Goal: Information Seeking & Learning: Learn about a topic

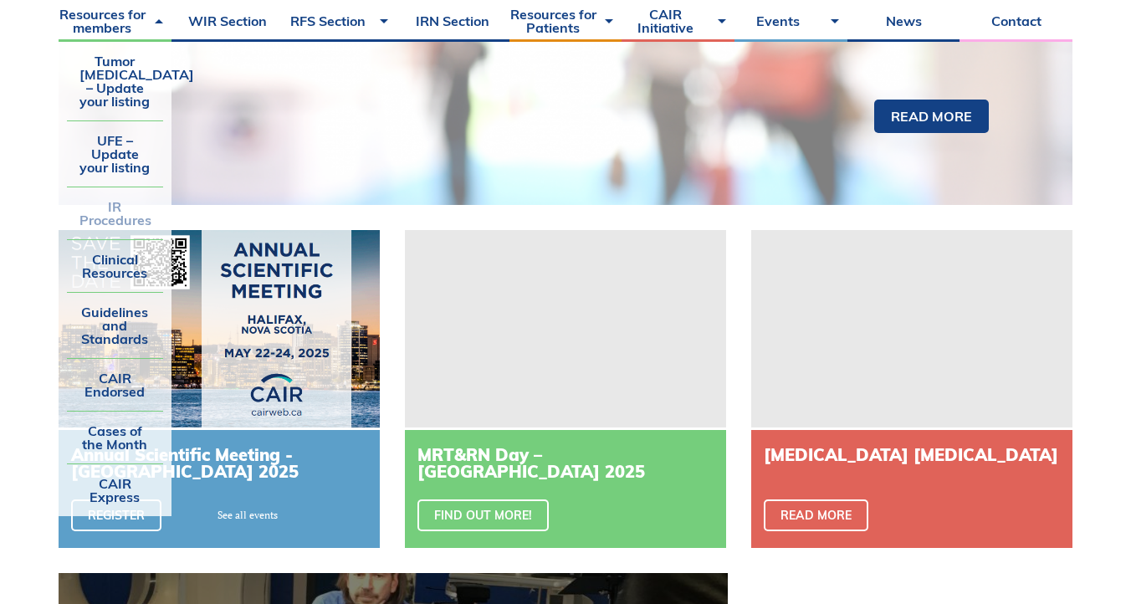
scroll to position [48, 0]
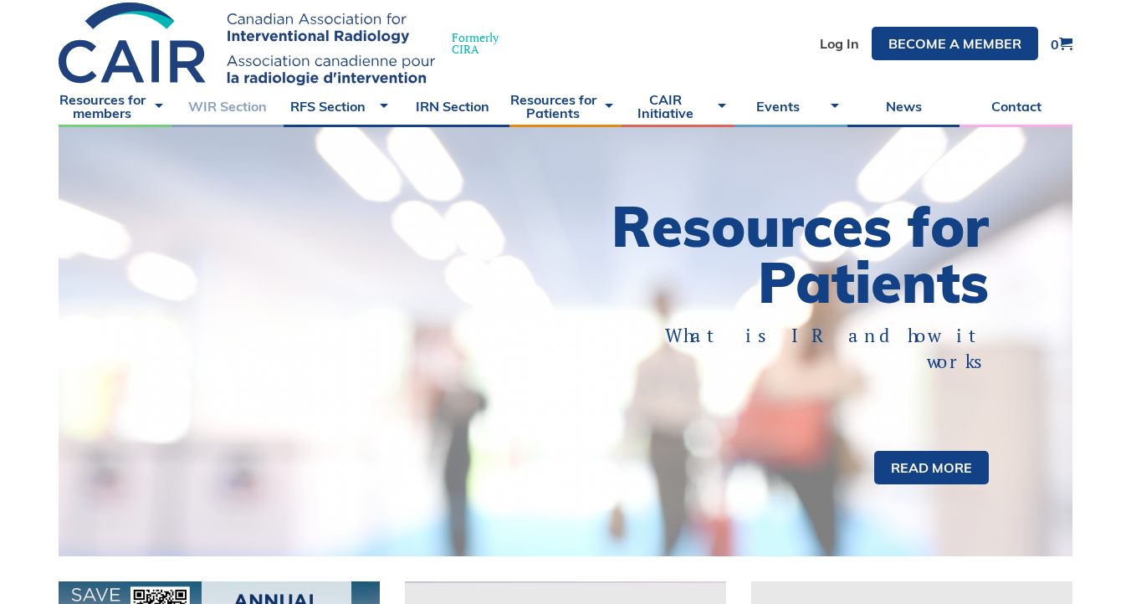
click at [256, 102] on link "WIR Section" at bounding box center [228, 106] width 113 height 42
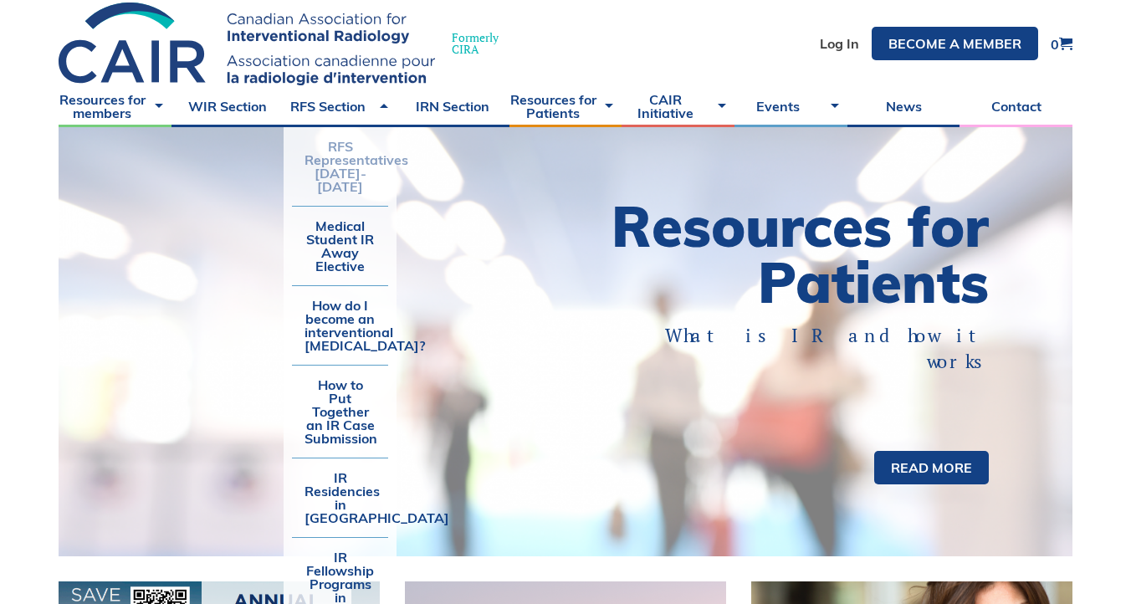
click at [348, 159] on link "RFS Representatives [DATE]-[DATE]" at bounding box center [340, 166] width 96 height 79
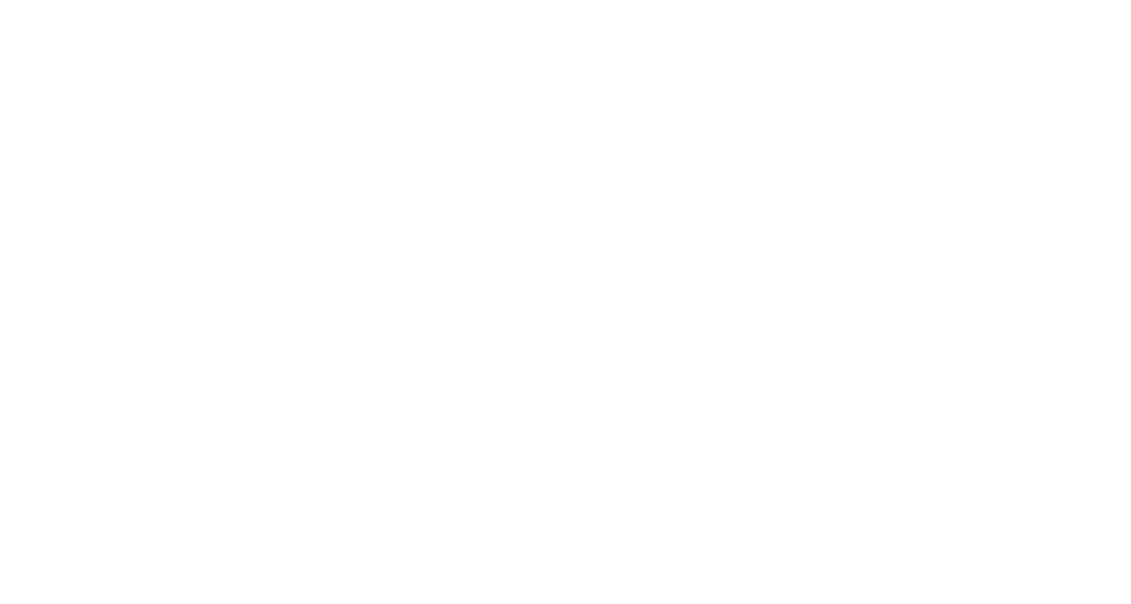
click at [337, 241] on div at bounding box center [565, 302] width 1131 height 604
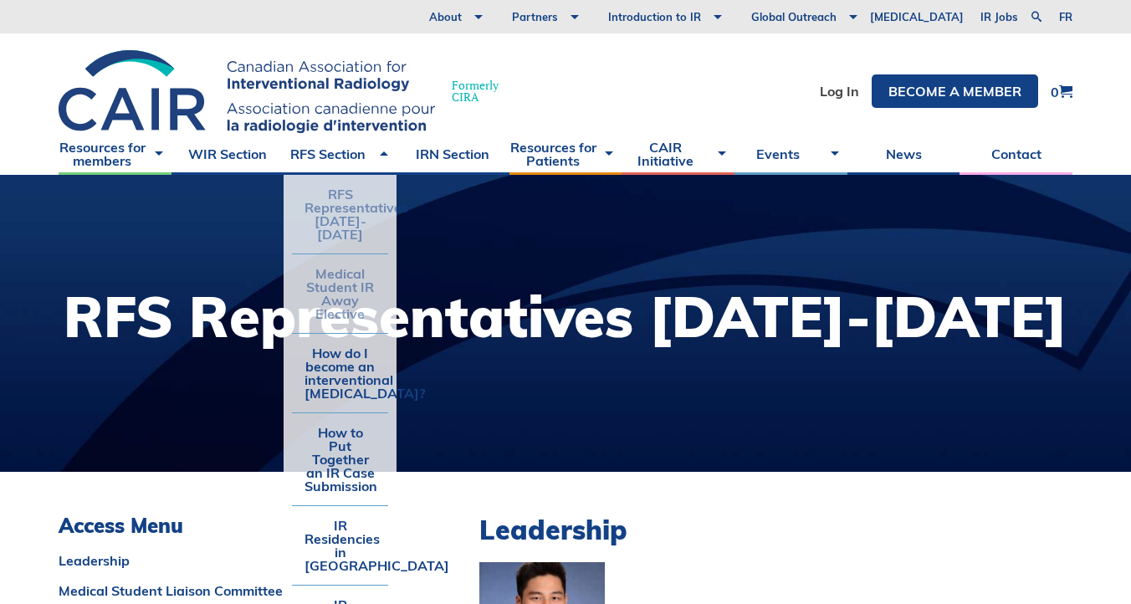
click at [343, 259] on link "Medical Student IR Away Elective" at bounding box center [340, 293] width 96 height 79
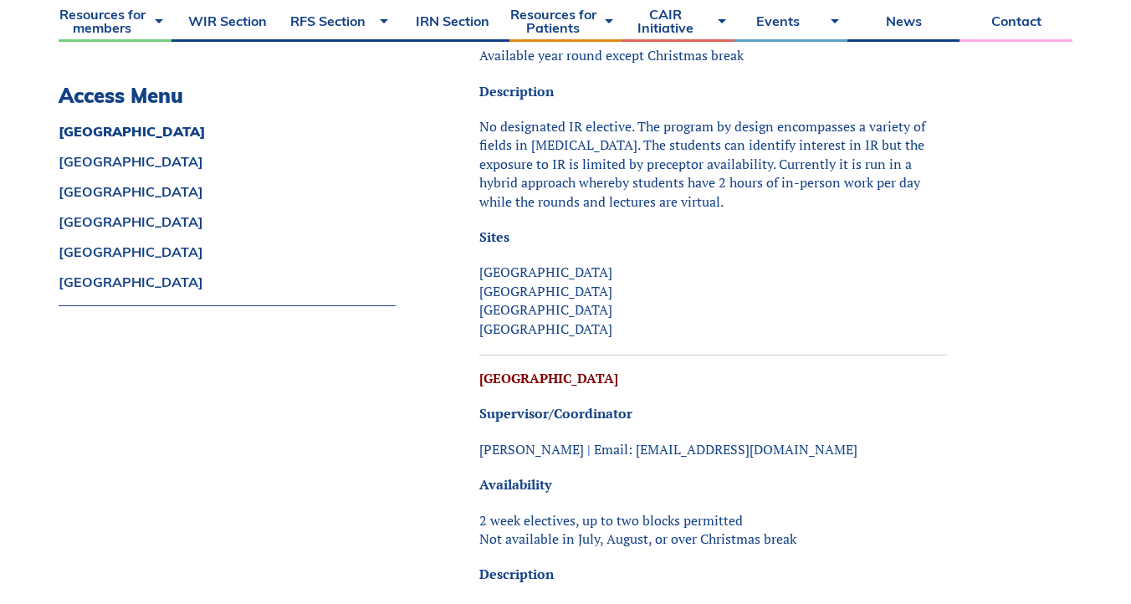
scroll to position [845, 0]
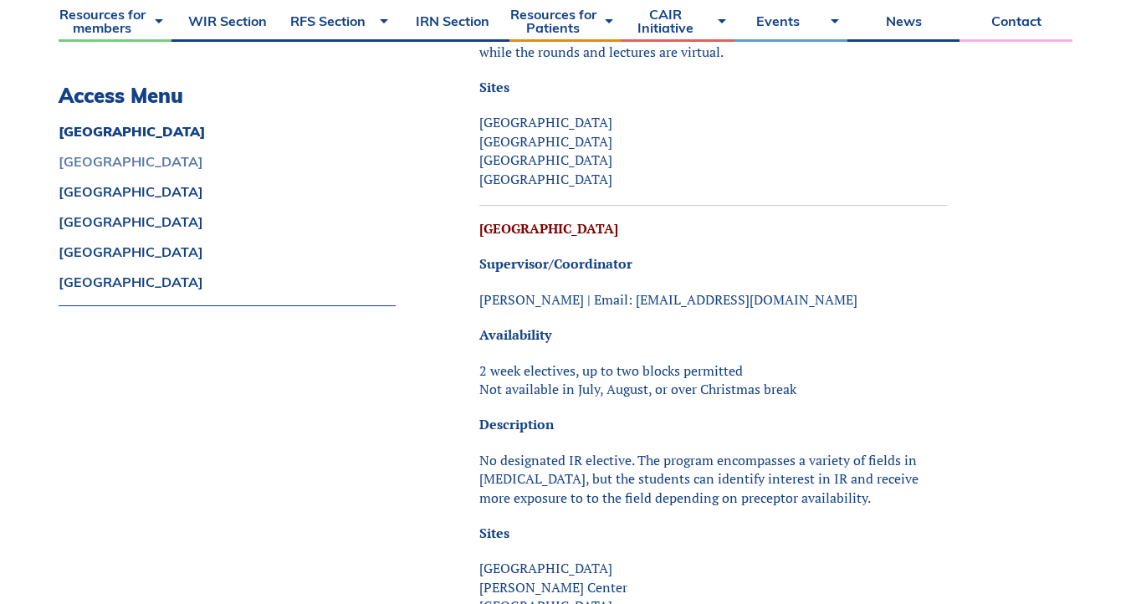
click at [135, 158] on link "British Columbia" at bounding box center [227, 161] width 337 height 13
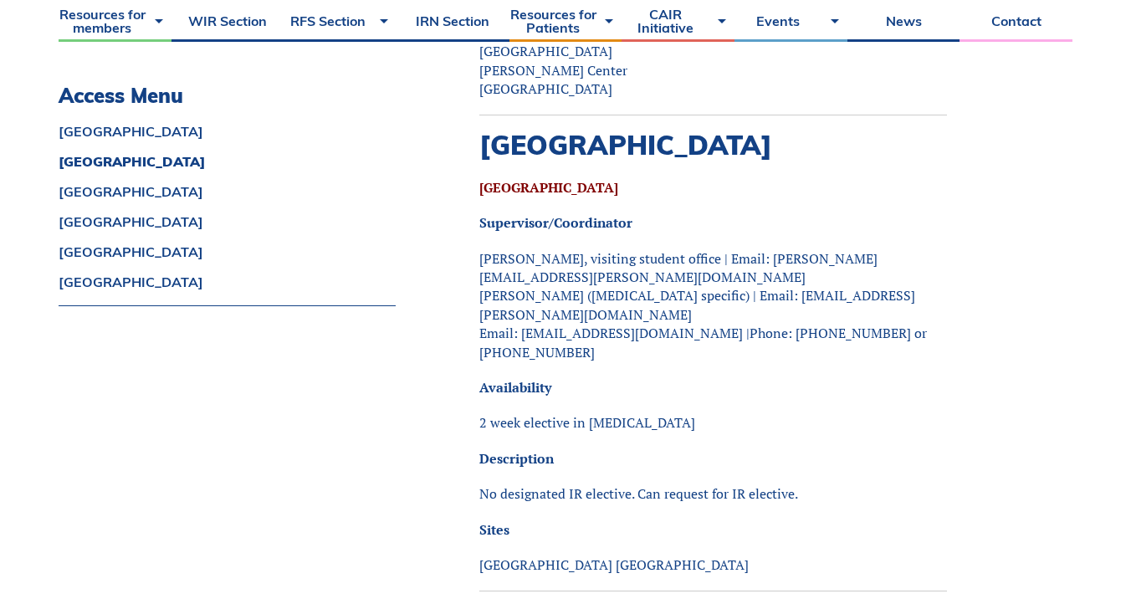
scroll to position [1389, 0]
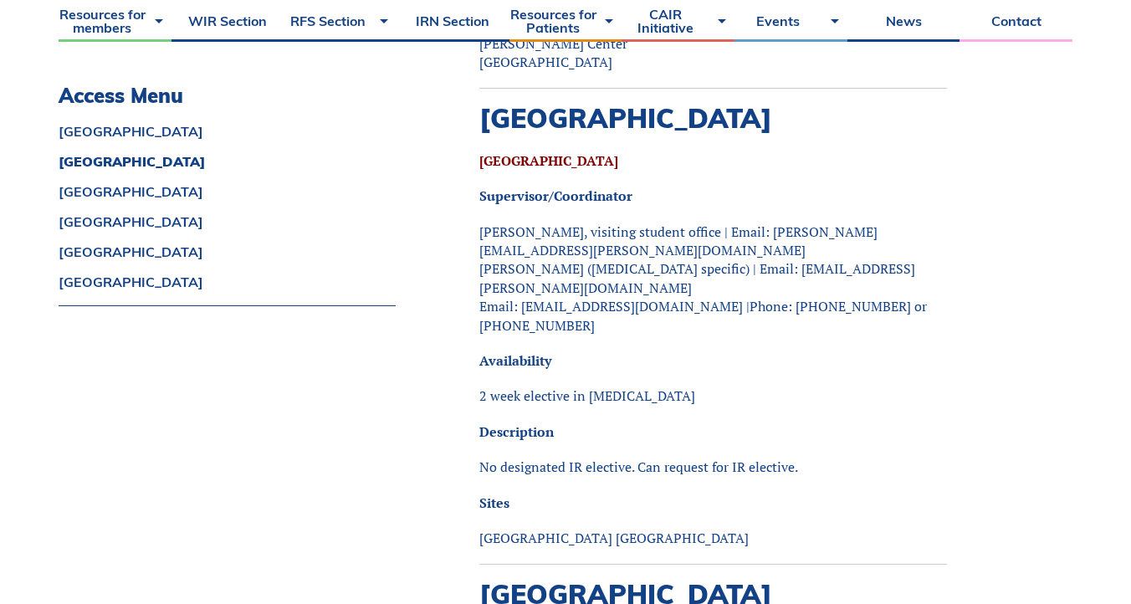
click at [595, 458] on p "No designated IR elective. Can request for IR elective." at bounding box center [713, 467] width 468 height 18
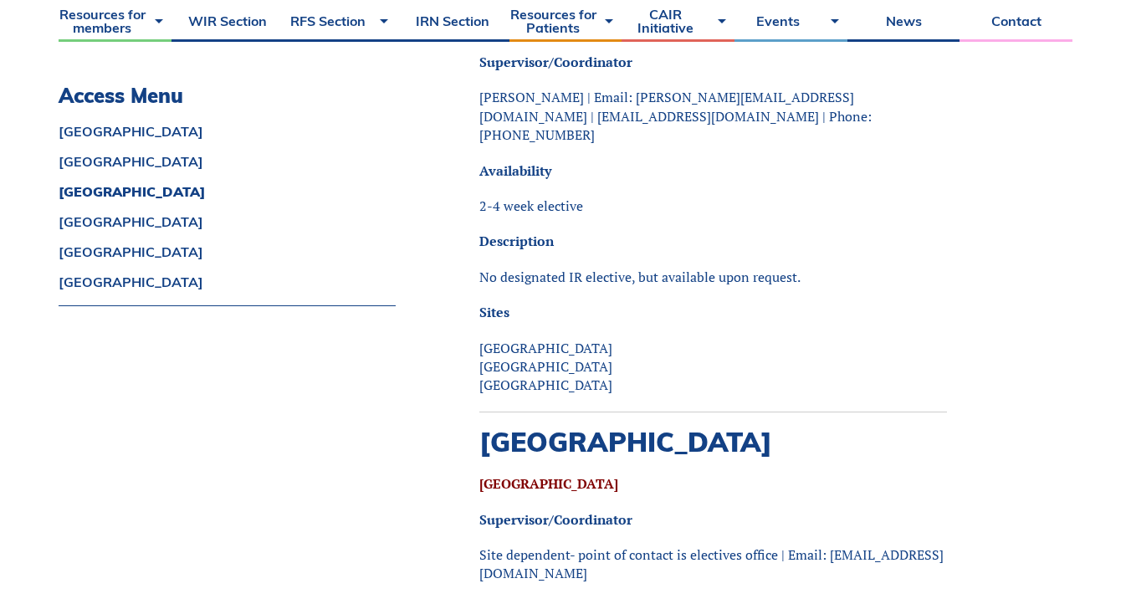
scroll to position [2168, 0]
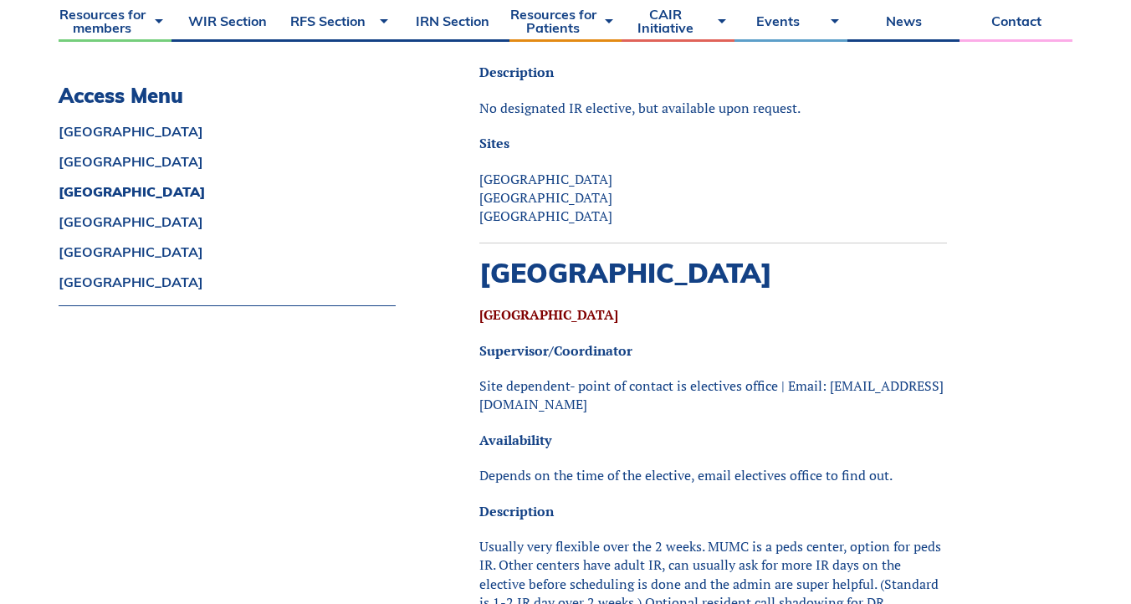
click at [91, 212] on div "Alberta British Columbia Manitoba Ontario Quebec Saskatchewan" at bounding box center [227, 216] width 337 height 182
click at [95, 227] on link "Ontario" at bounding box center [227, 221] width 337 height 13
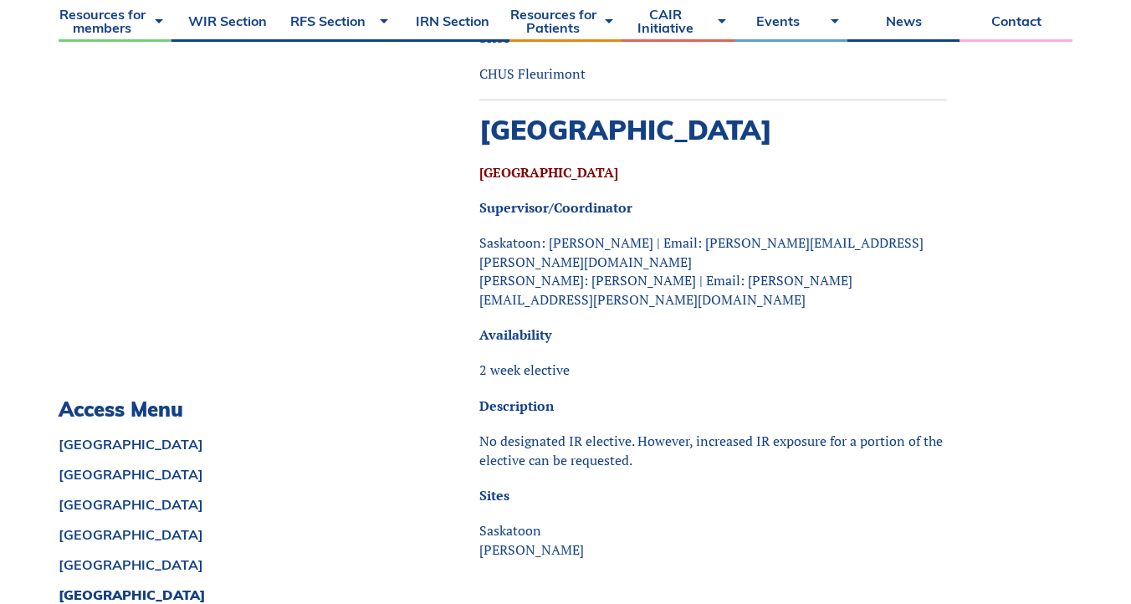
scroll to position [6084, 0]
